Goal: Task Accomplishment & Management: Complete application form

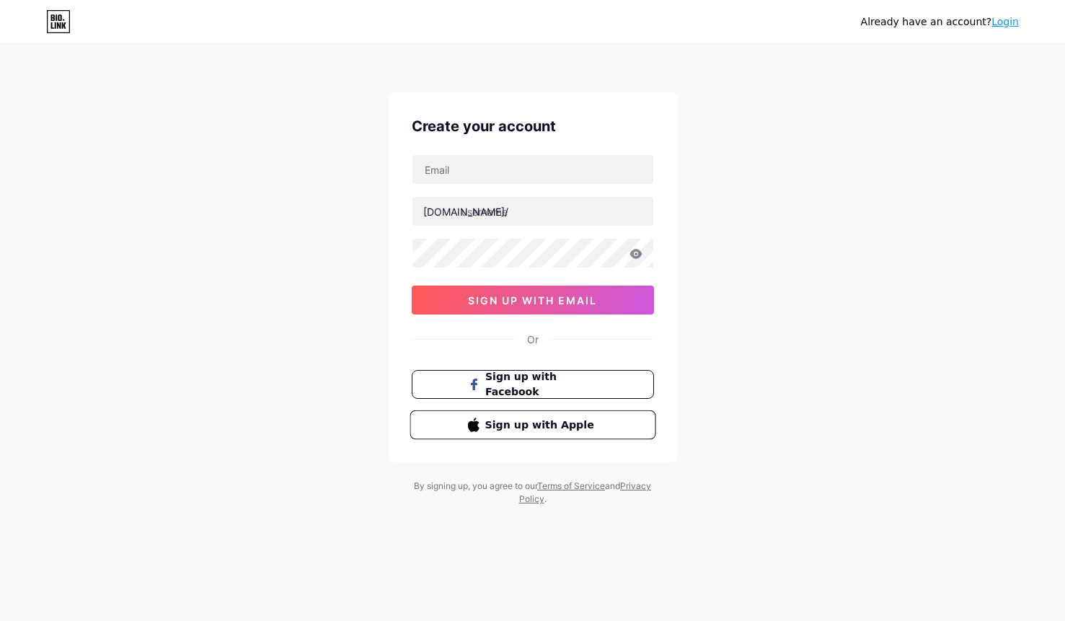
click at [504, 421] on span "Sign up with Apple" at bounding box center [541, 424] width 113 height 15
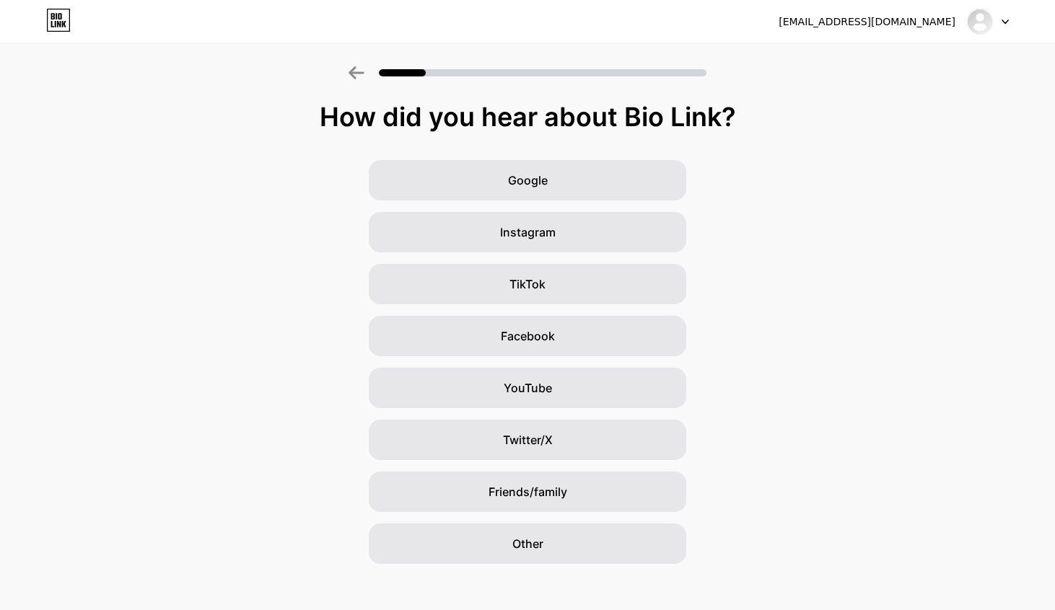
scroll to position [12, 0]
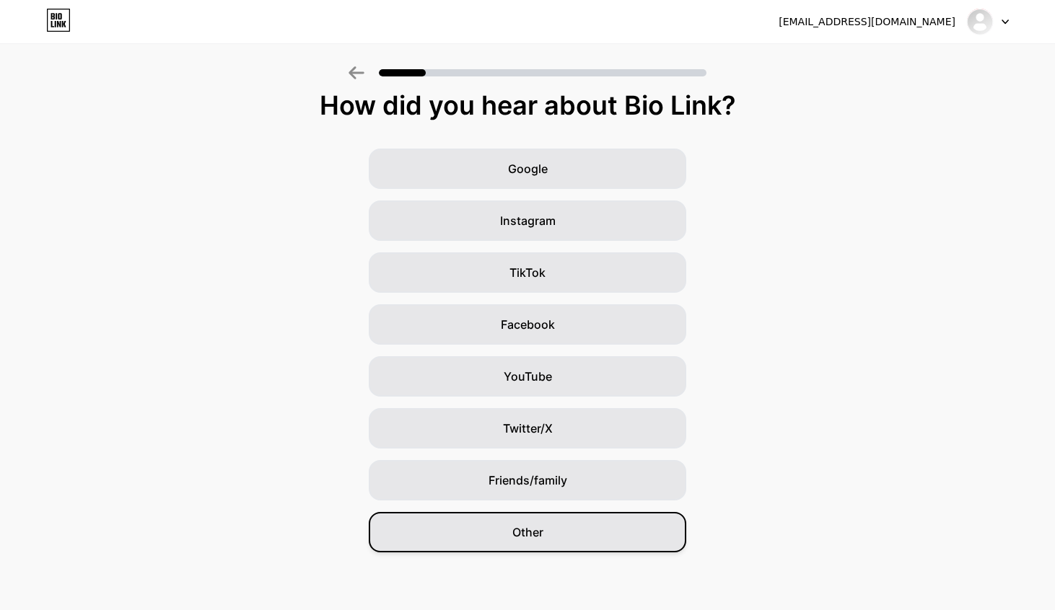
click at [570, 533] on div "Other" at bounding box center [527, 532] width 317 height 40
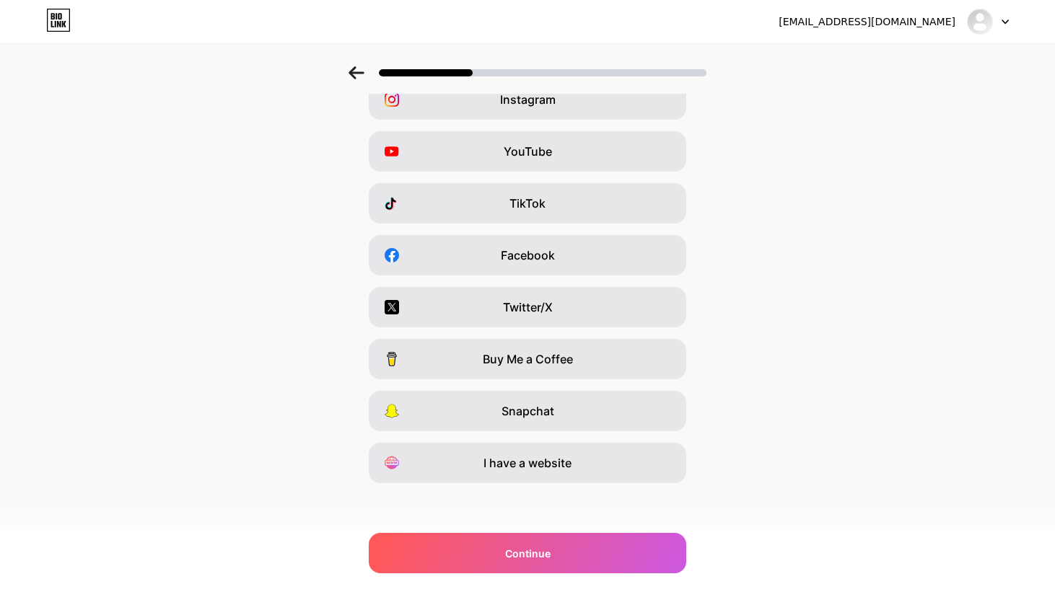
scroll to position [78, 0]
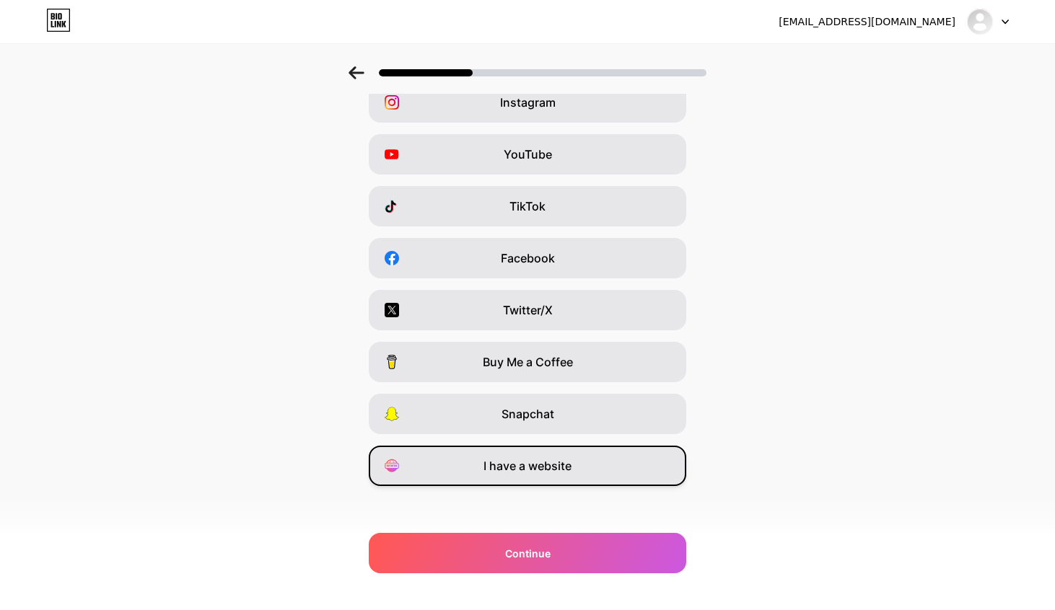
click at [583, 470] on div "I have a website" at bounding box center [527, 466] width 317 height 40
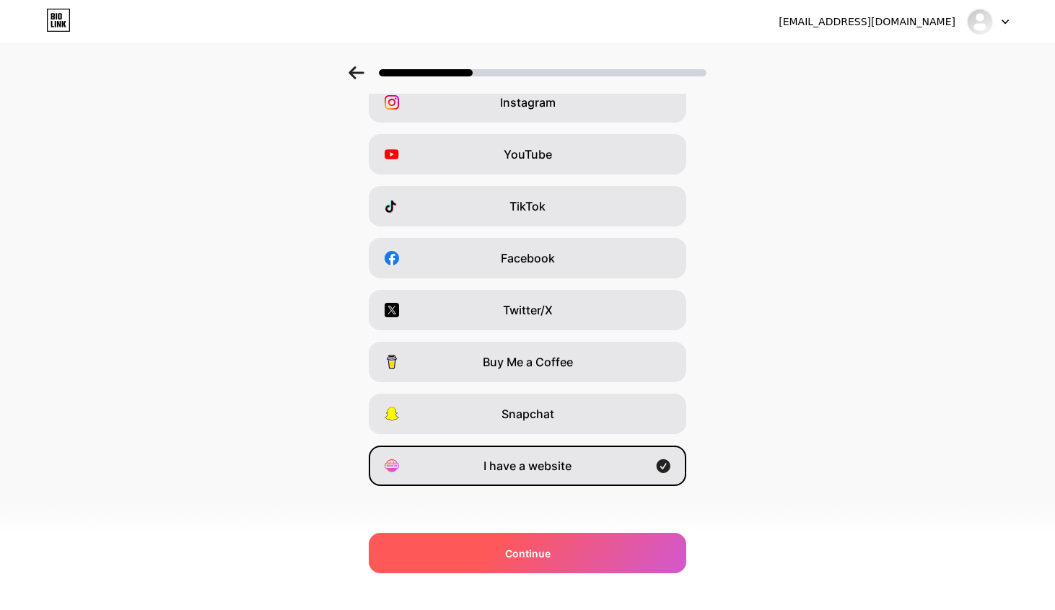
click at [581, 556] on div "Continue" at bounding box center [527, 553] width 317 height 40
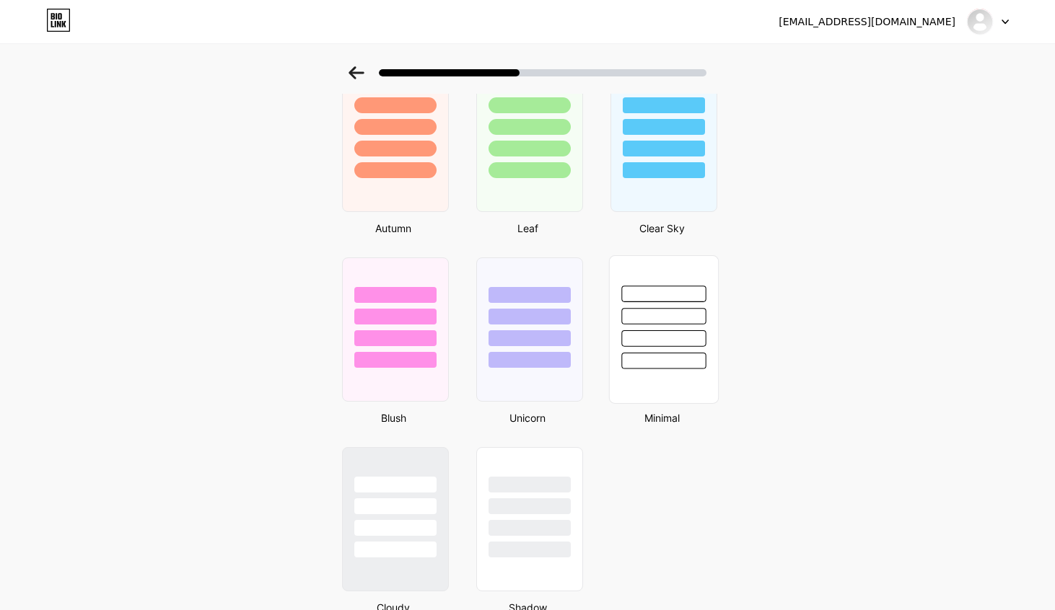
scroll to position [1108, 0]
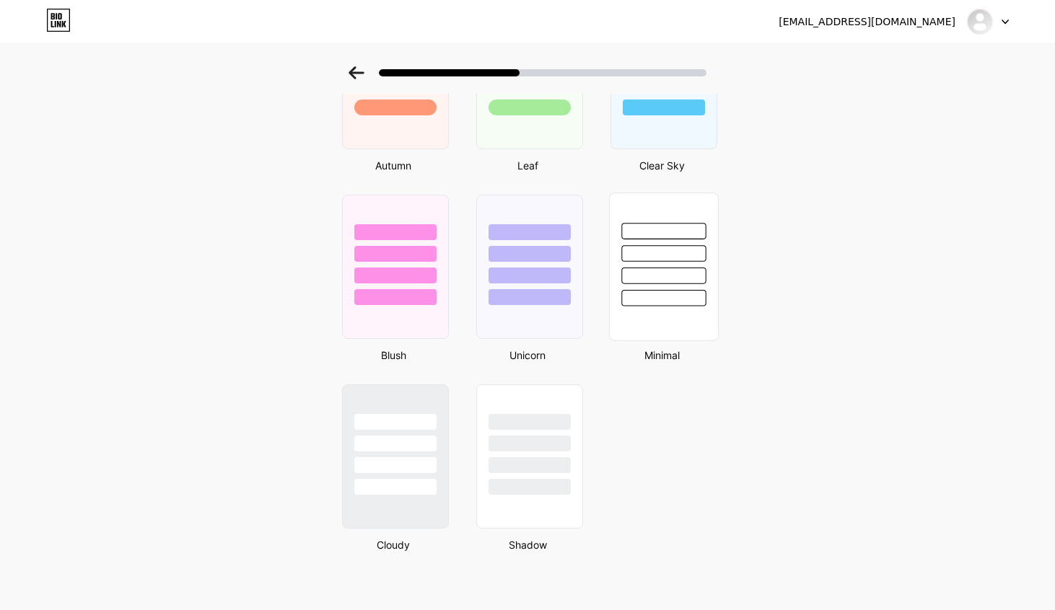
click at [695, 246] on div at bounding box center [663, 253] width 84 height 17
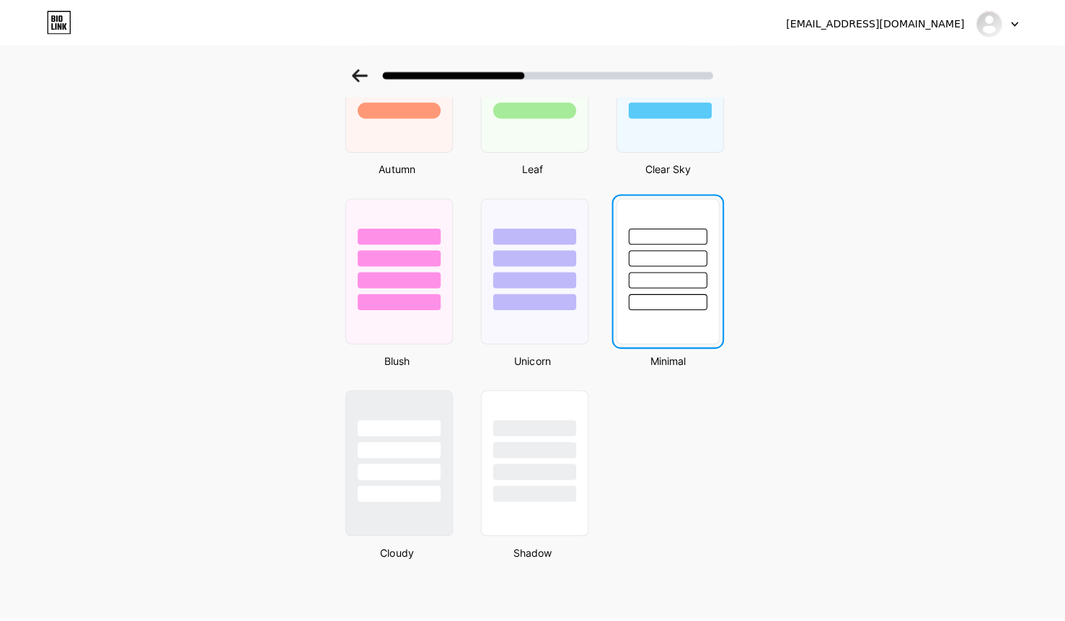
scroll to position [0, 0]
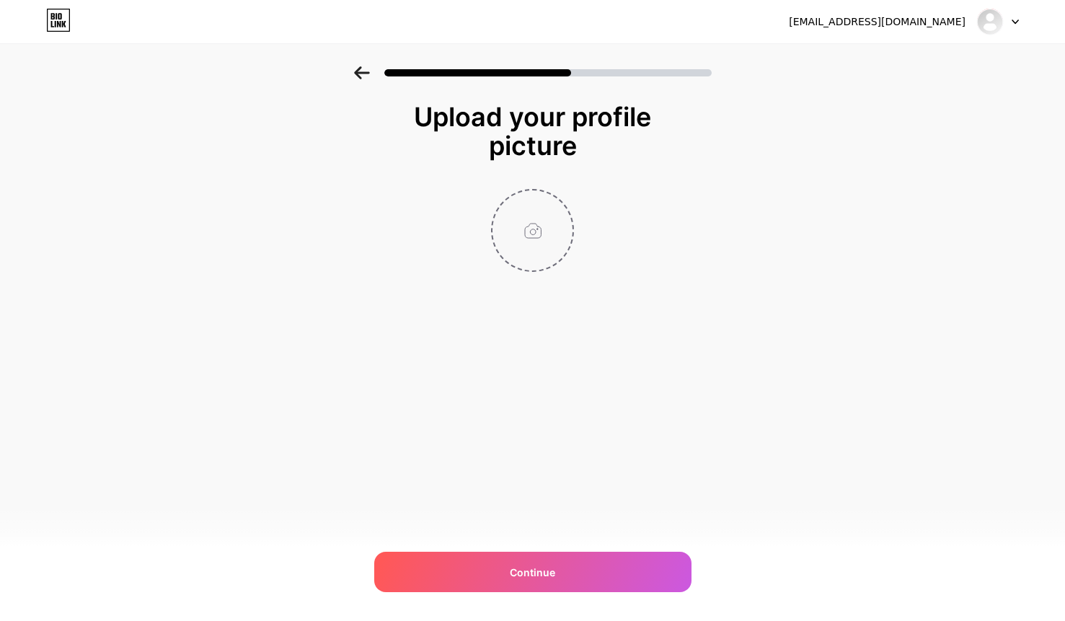
click at [542, 230] on input "file" at bounding box center [533, 230] width 80 height 80
type input "C:\fakepath\logo transparent 2.png"
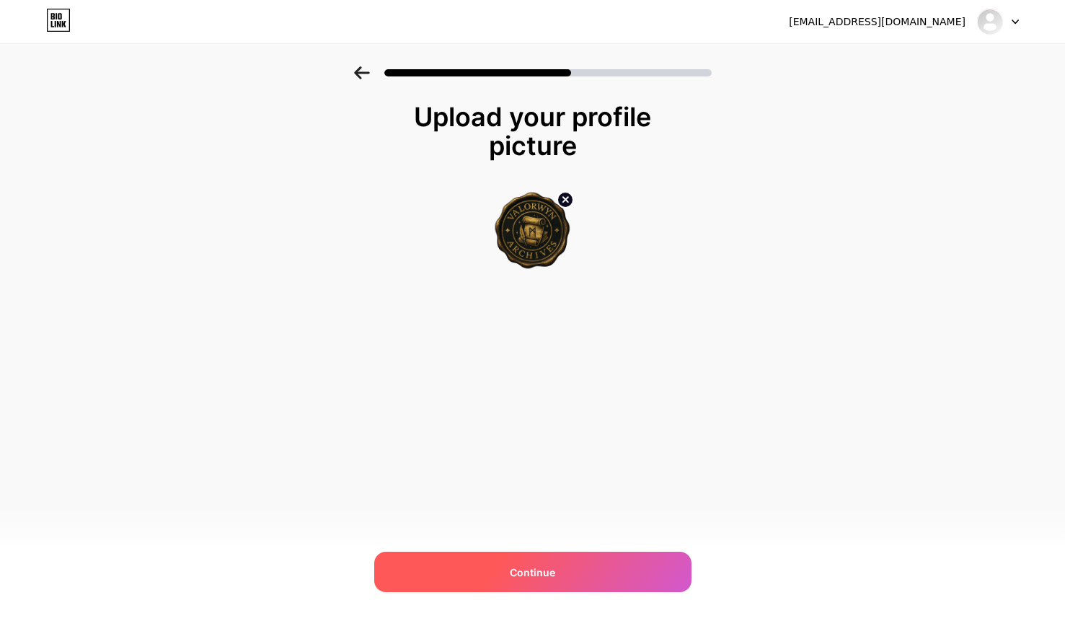
click at [610, 565] on div "Continue" at bounding box center [532, 572] width 317 height 40
